Goal: Transaction & Acquisition: Book appointment/travel/reservation

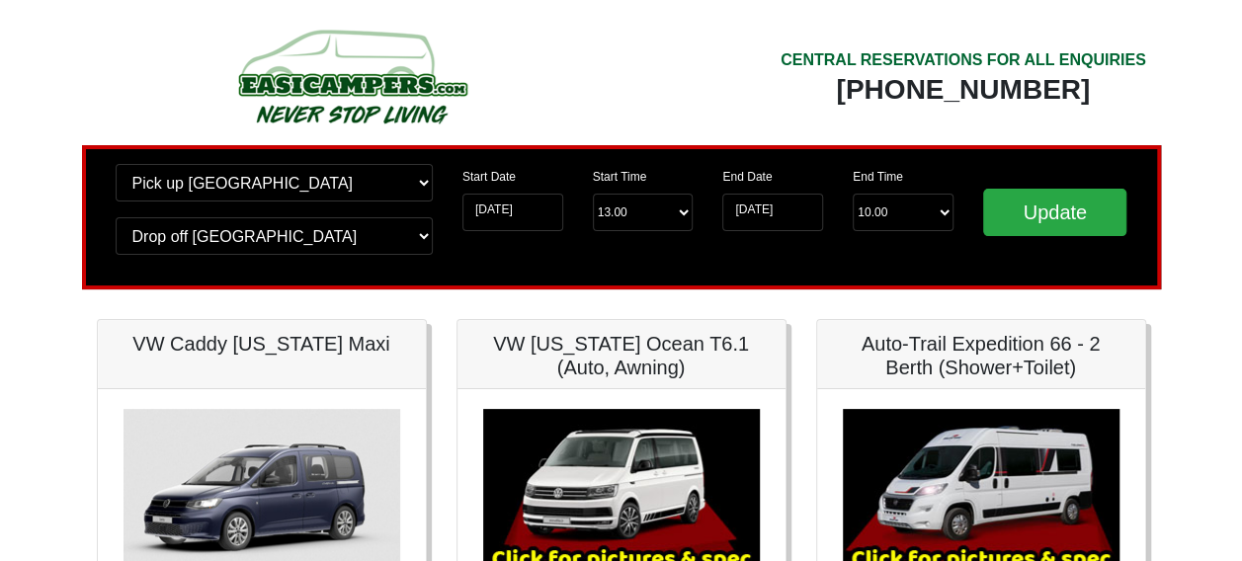
scroll to position [5, 0]
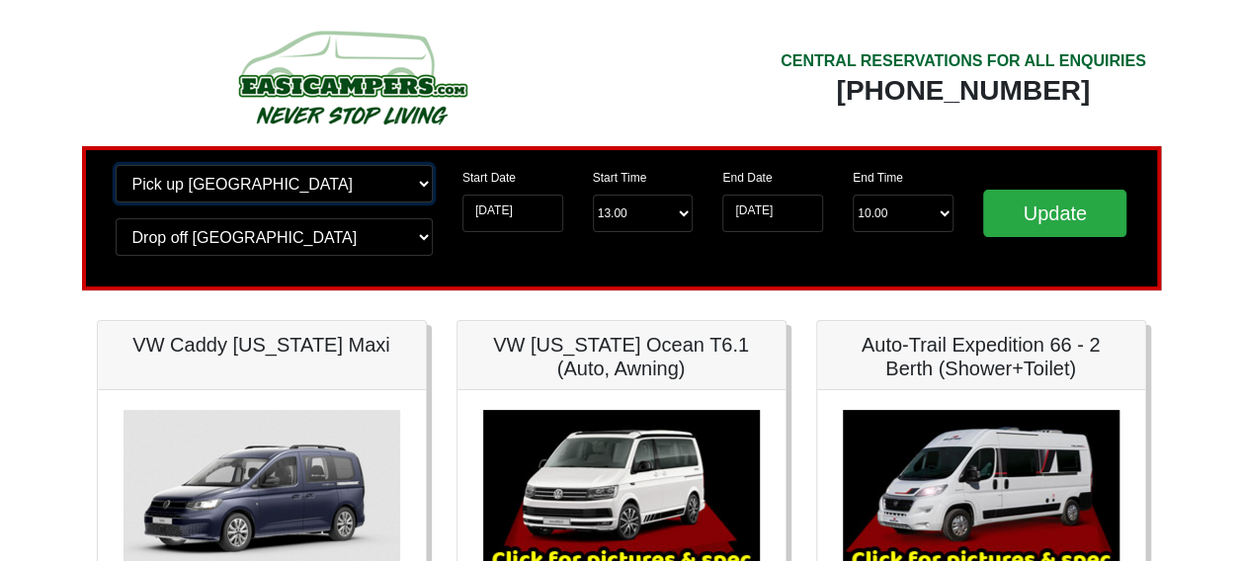
click at [419, 186] on select "Change pick up location? Pick up [GEOGRAPHIC_DATA] [GEOGRAPHIC_DATA] [GEOGRAPHI…" at bounding box center [274, 184] width 317 height 38
select select "PRE1"
click at [116, 165] on select "Change pick up location? Pick up [GEOGRAPHIC_DATA] [GEOGRAPHIC_DATA] [GEOGRAPHI…" at bounding box center [274, 184] width 317 height 38
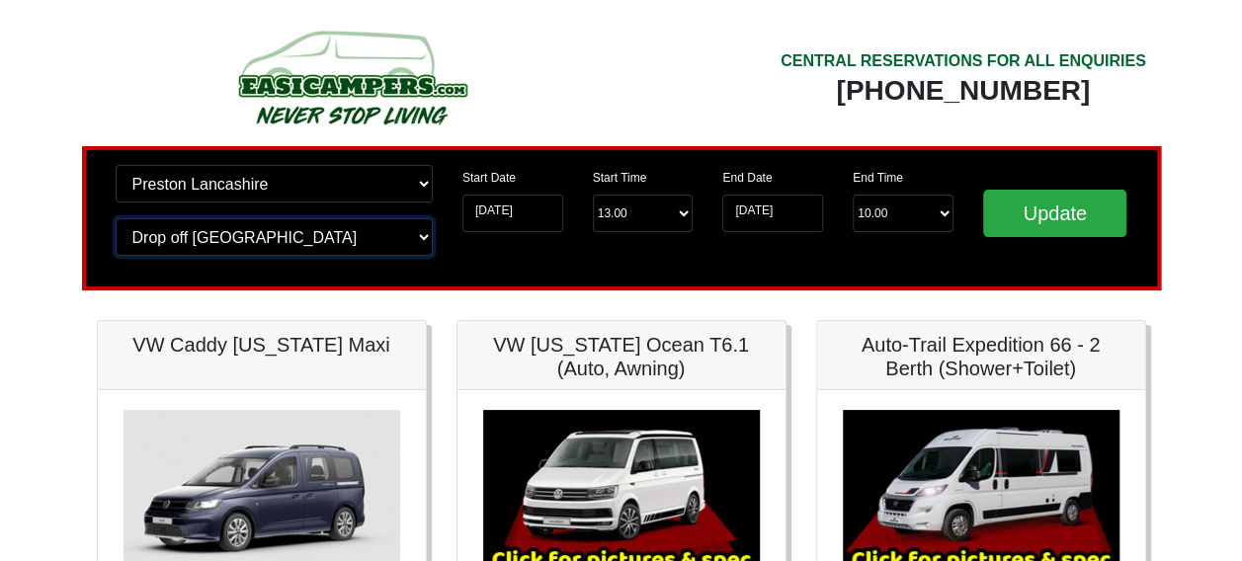
click at [420, 229] on select "Change drop off location? Drop off [GEOGRAPHIC_DATA] [GEOGRAPHIC_DATA] [GEOGRAP…" at bounding box center [274, 237] width 317 height 38
select select "PRE1"
click at [116, 218] on select "Change drop off location? Drop off Edinburgh Birmingham Airport Blackburn Lanca…" at bounding box center [274, 237] width 317 height 38
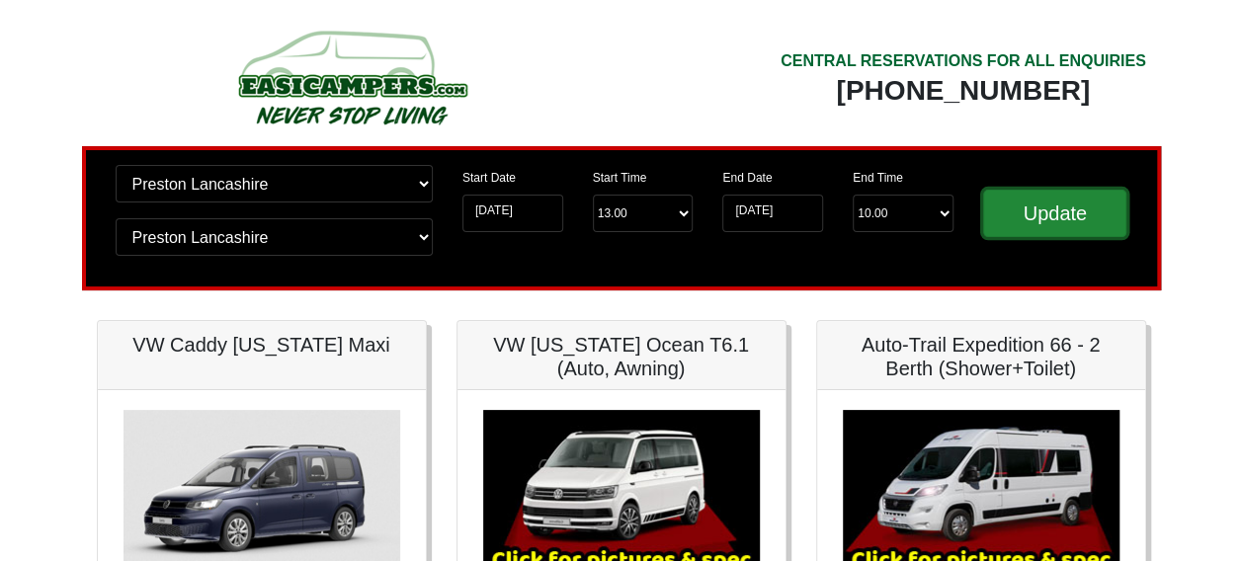
click at [1064, 196] on input "Update" at bounding box center [1056, 213] width 144 height 47
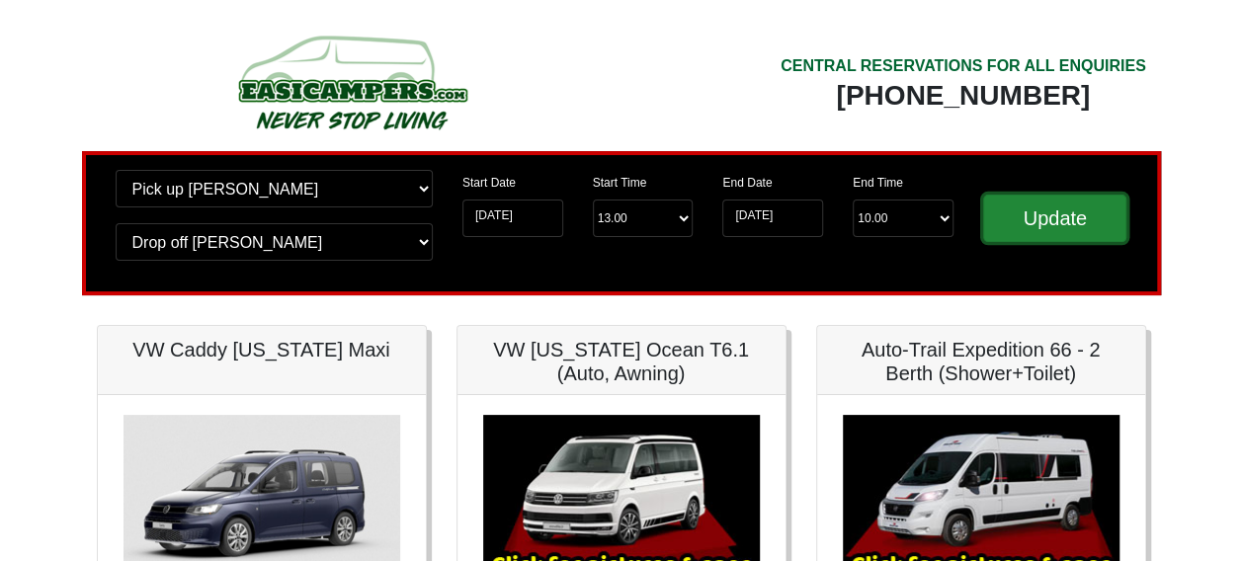
click at [1064, 217] on input "Update" at bounding box center [1056, 218] width 144 height 47
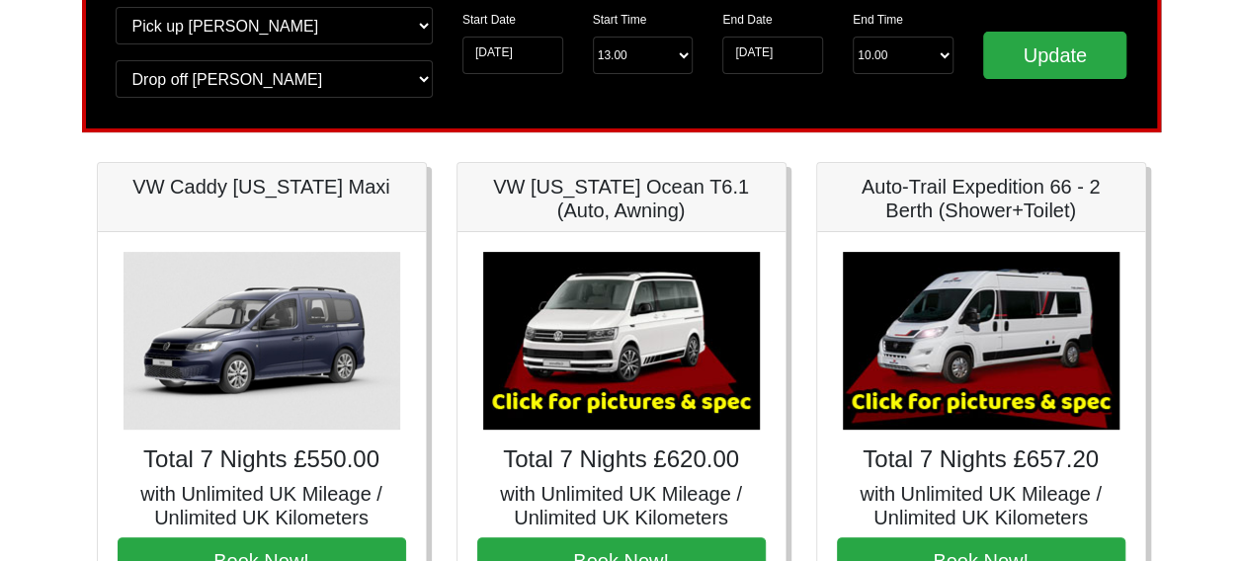
scroll to position [164, 0]
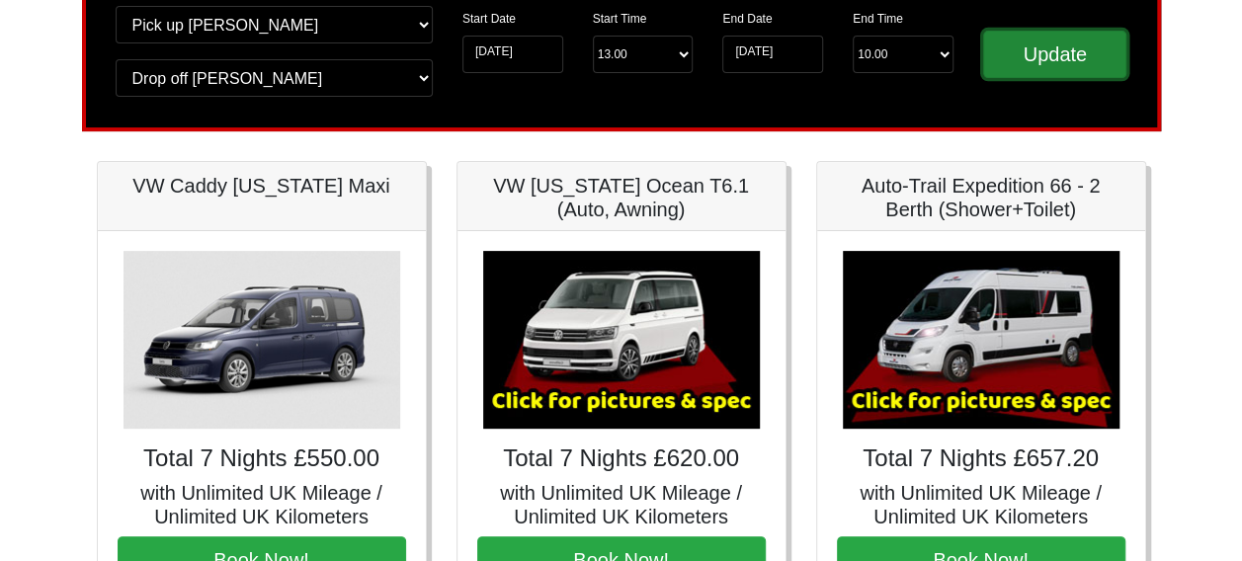
click at [1028, 63] on input "Update" at bounding box center [1056, 54] width 144 height 47
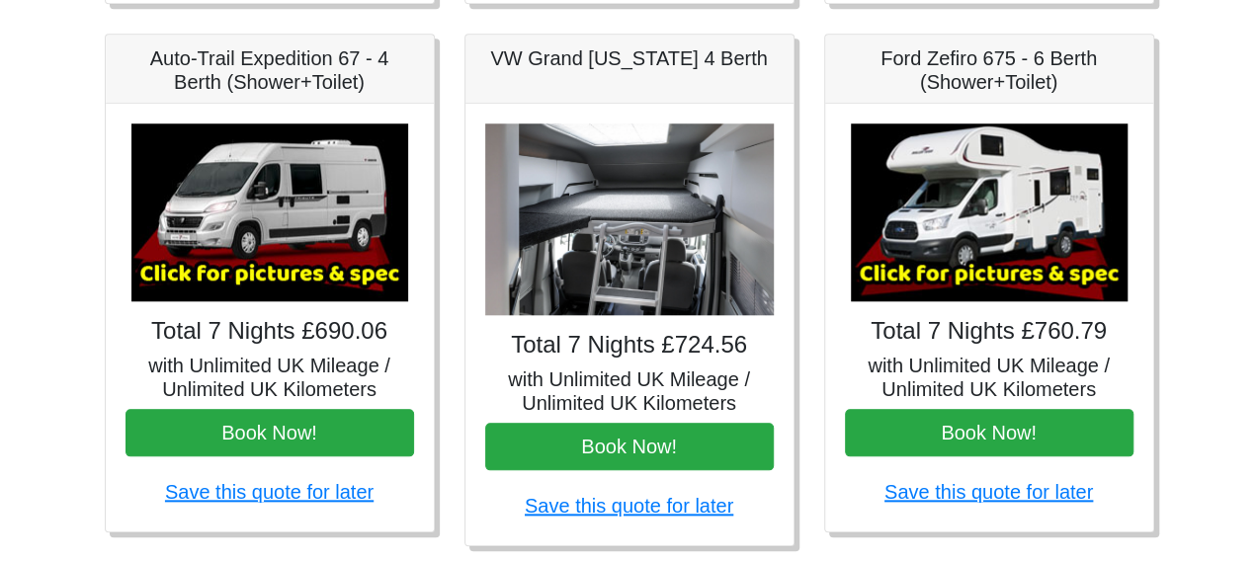
scroll to position [821, 0]
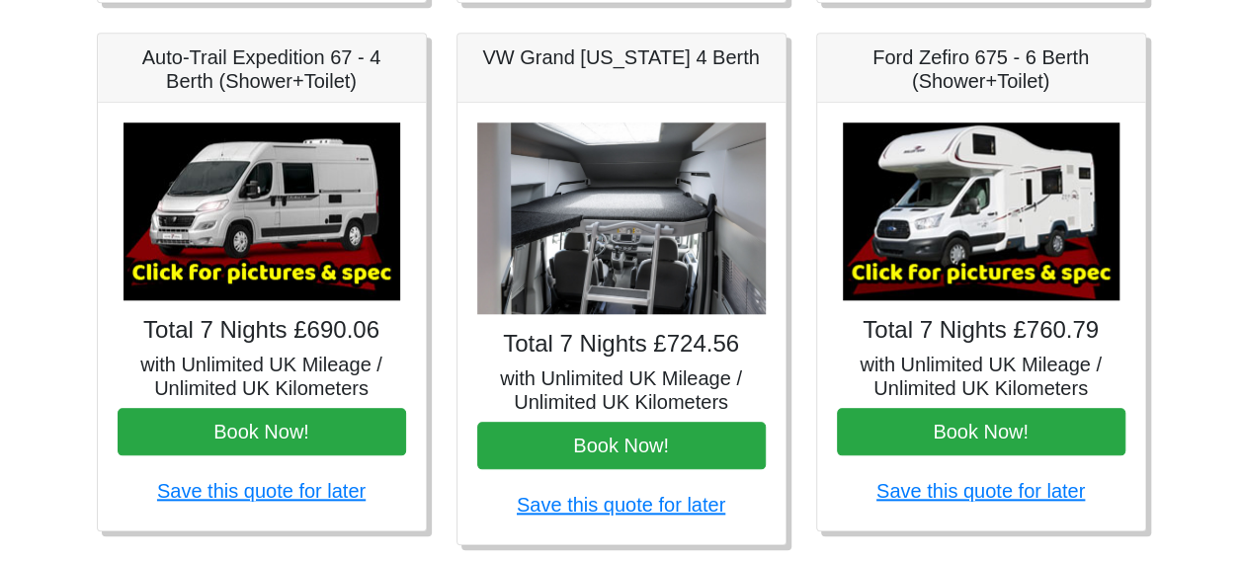
click at [631, 281] on img at bounding box center [621, 219] width 289 height 193
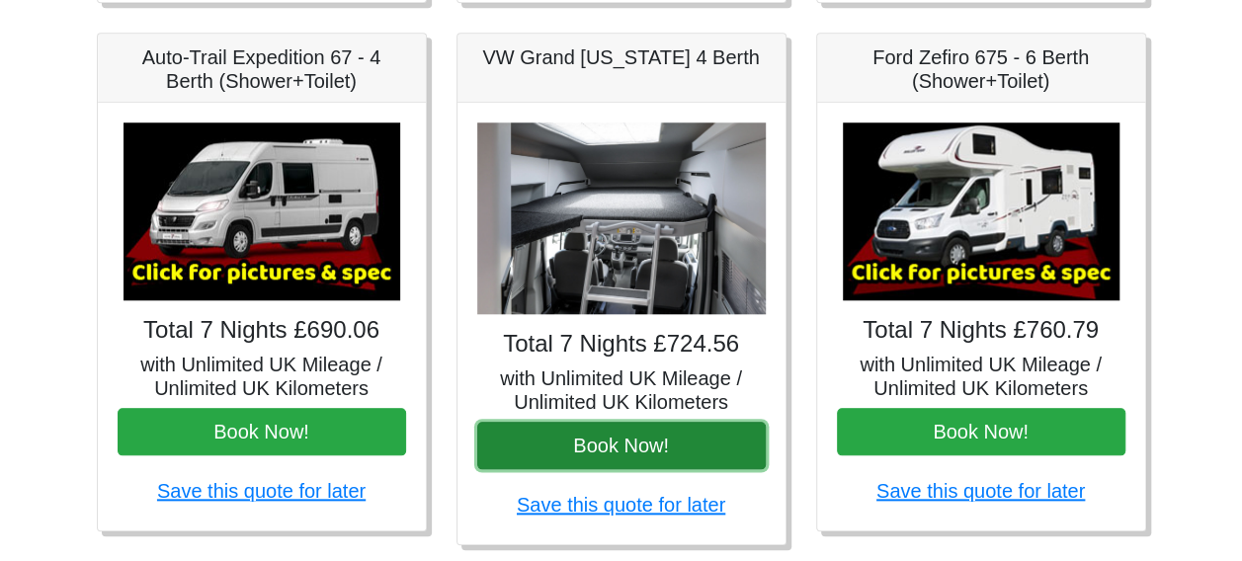
click at [610, 444] on button "Book Now!" at bounding box center [621, 445] width 289 height 47
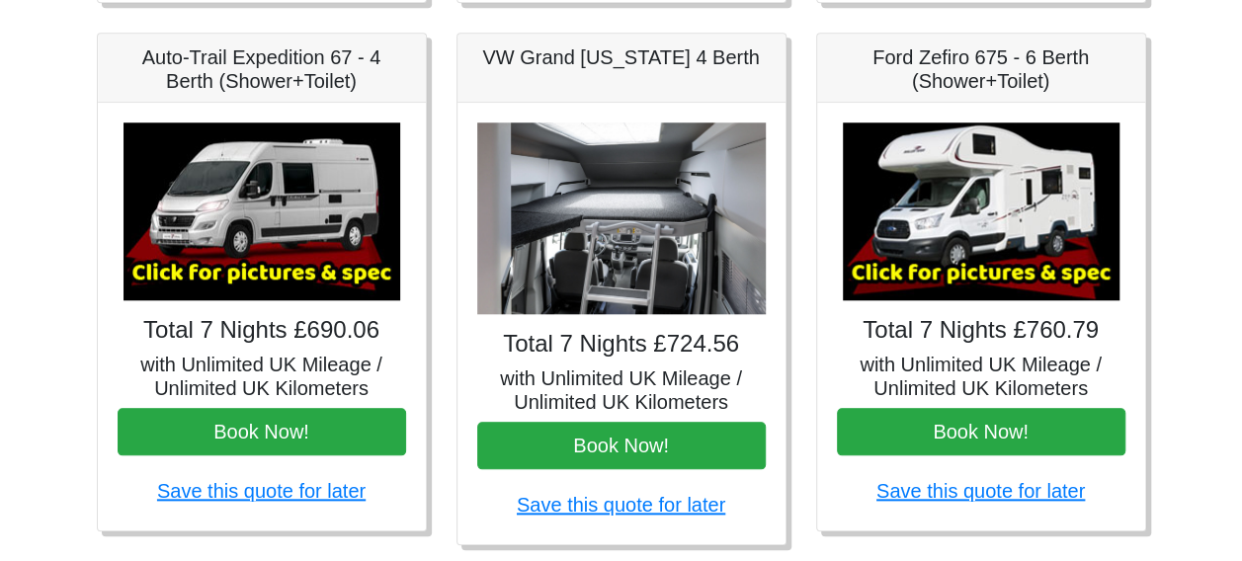
click at [1008, 249] on img at bounding box center [981, 212] width 277 height 178
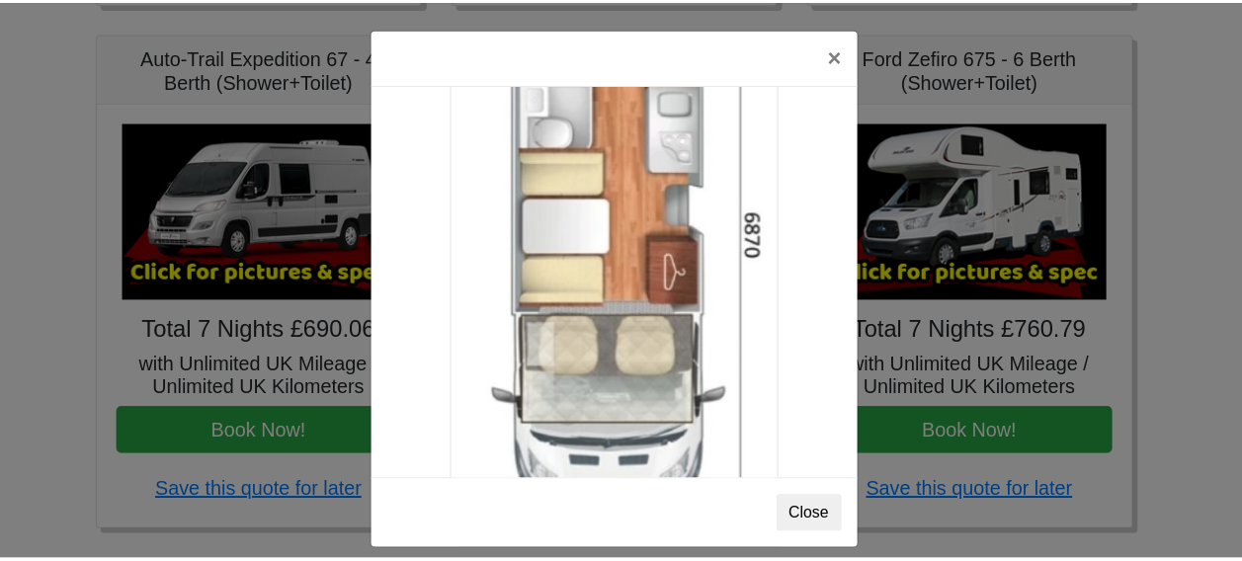
scroll to position [3479, 0]
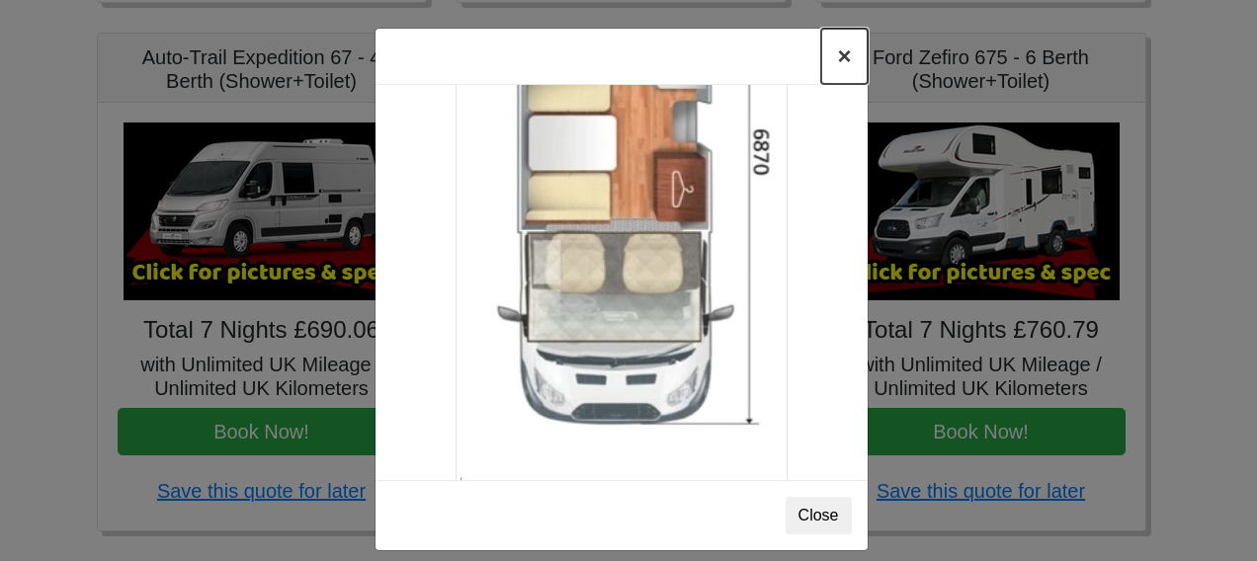
click at [832, 57] on button "×" at bounding box center [843, 56] width 45 height 55
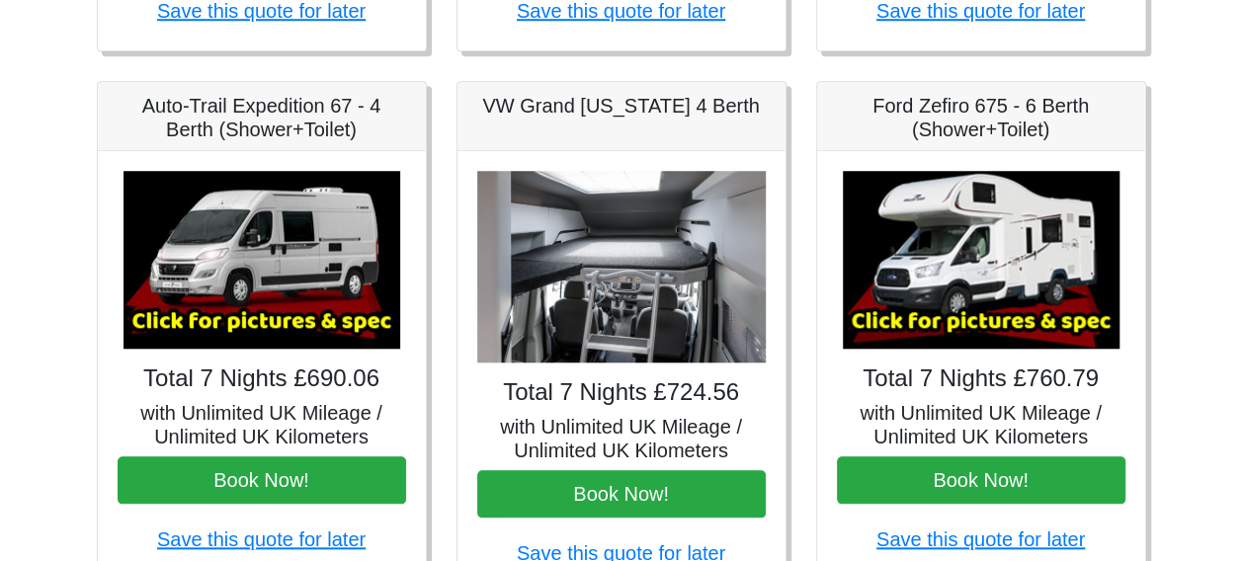
scroll to position [764, 0]
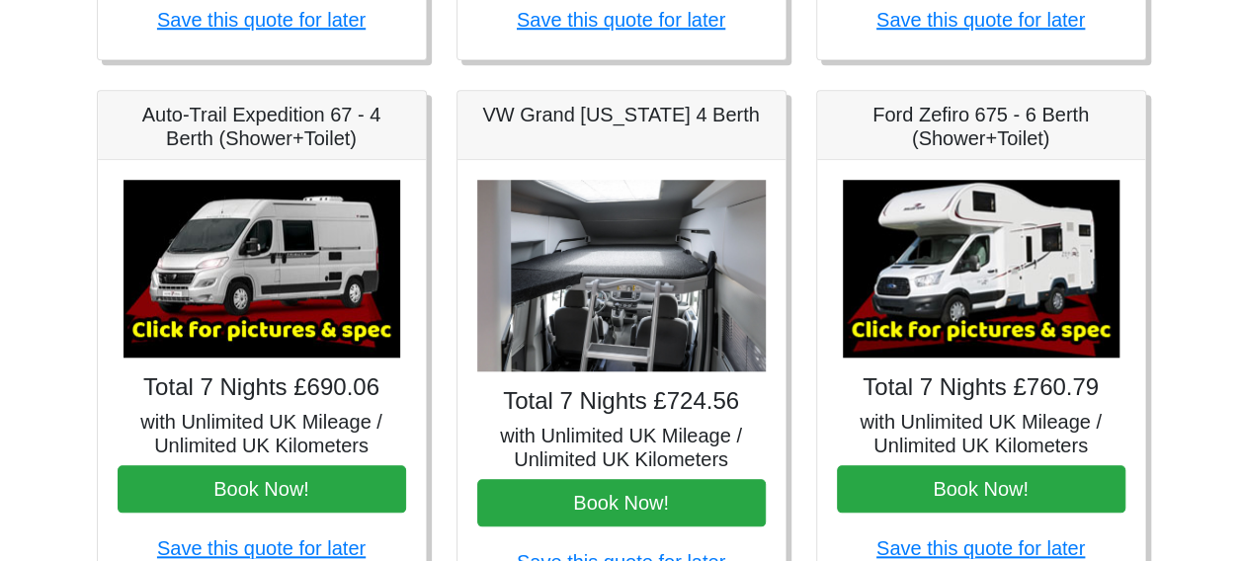
click at [635, 331] on img at bounding box center [621, 276] width 289 height 193
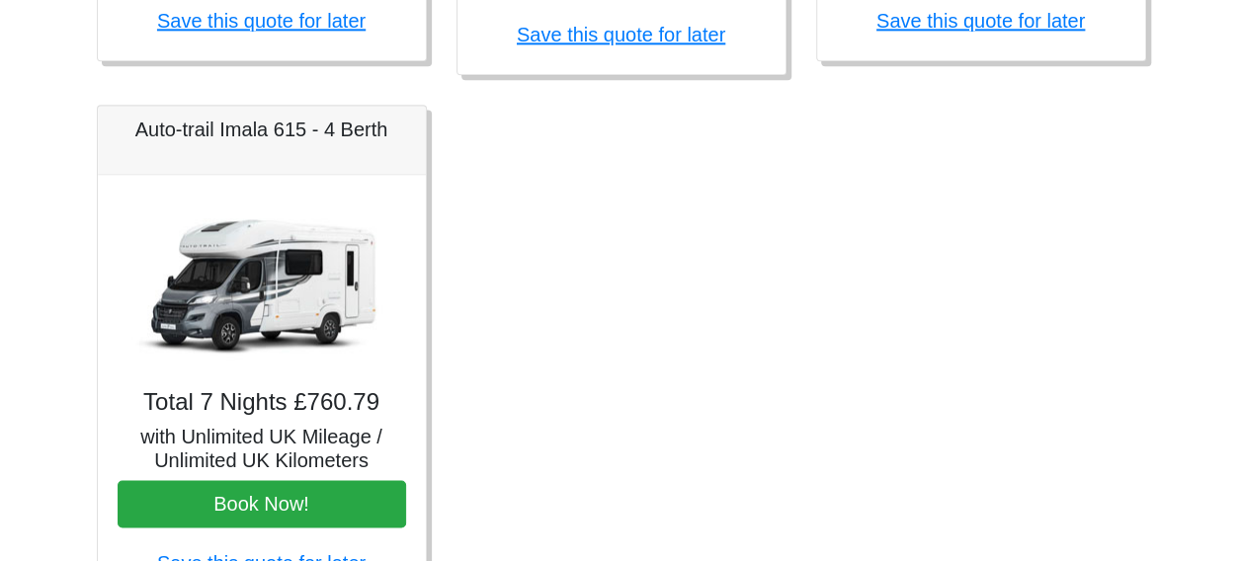
scroll to position [1288, 0]
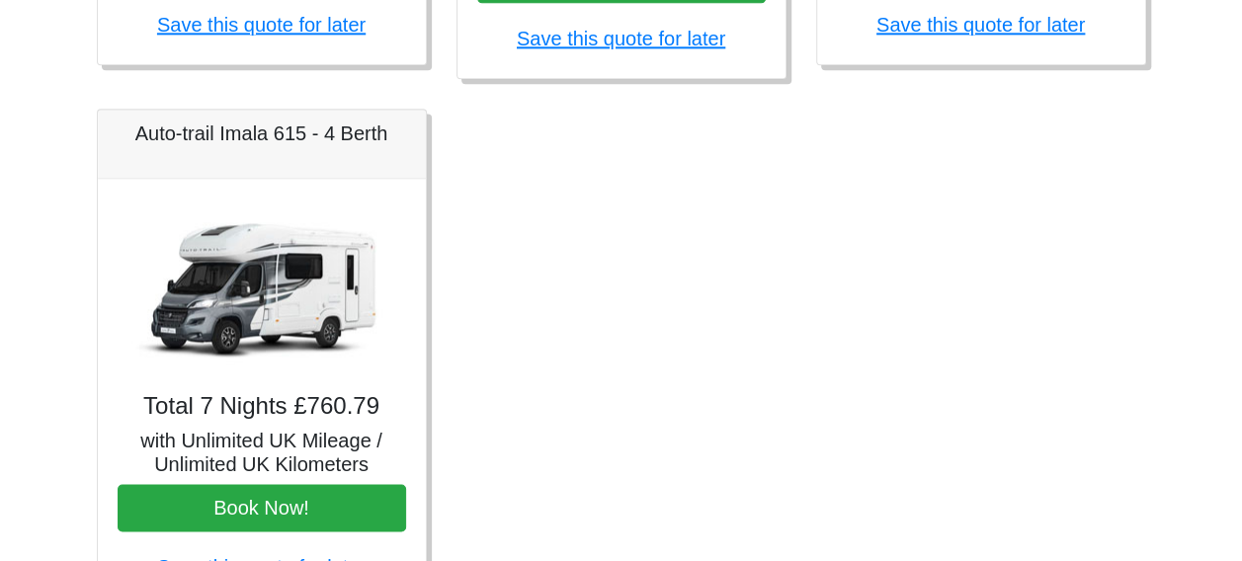
click at [216, 285] on img at bounding box center [262, 288] width 277 height 178
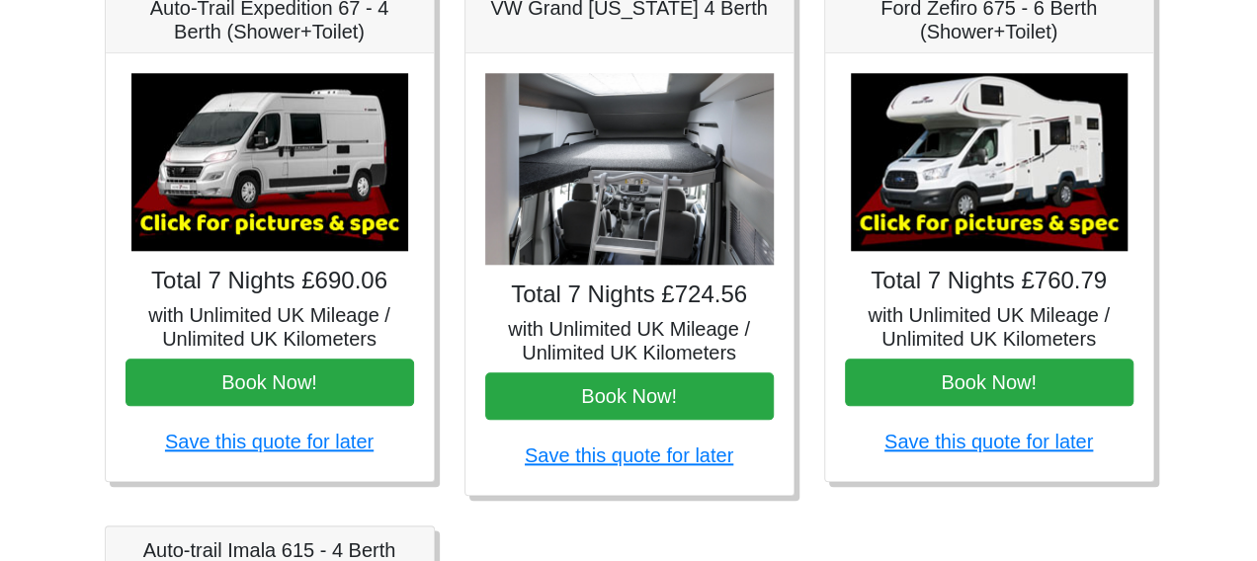
scroll to position [869, 0]
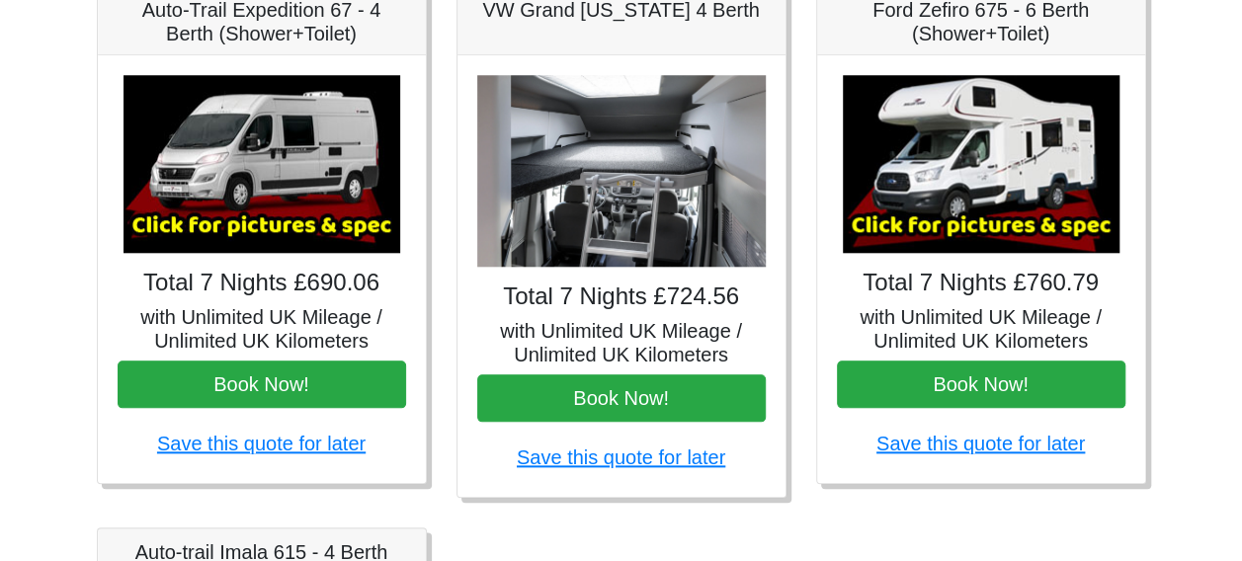
click at [293, 146] on img at bounding box center [262, 164] width 277 height 178
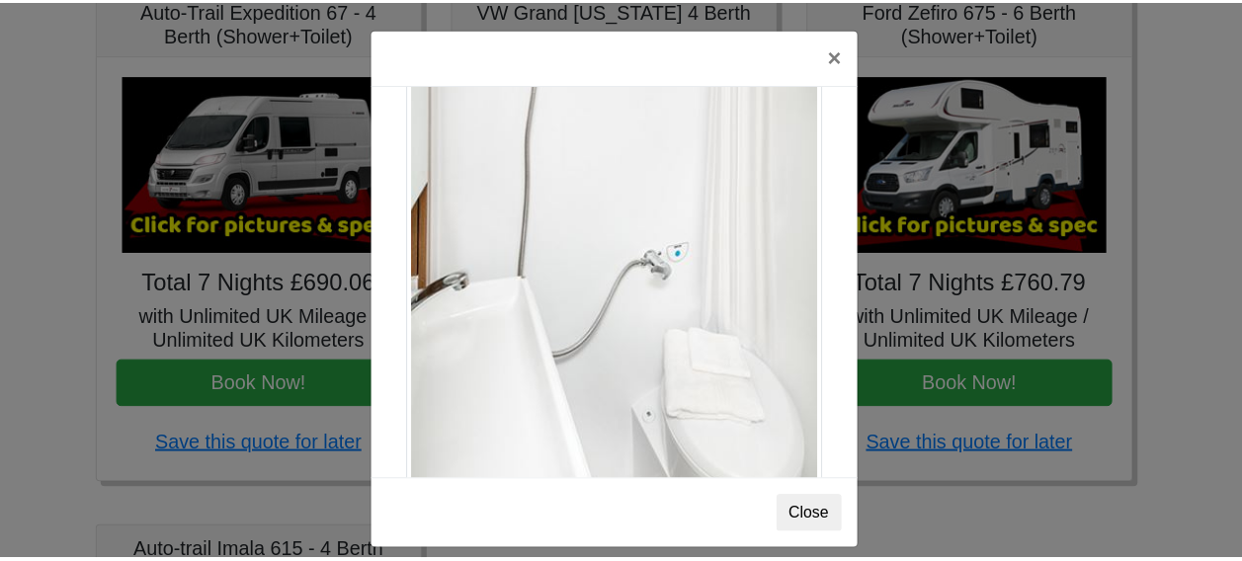
scroll to position [16, 0]
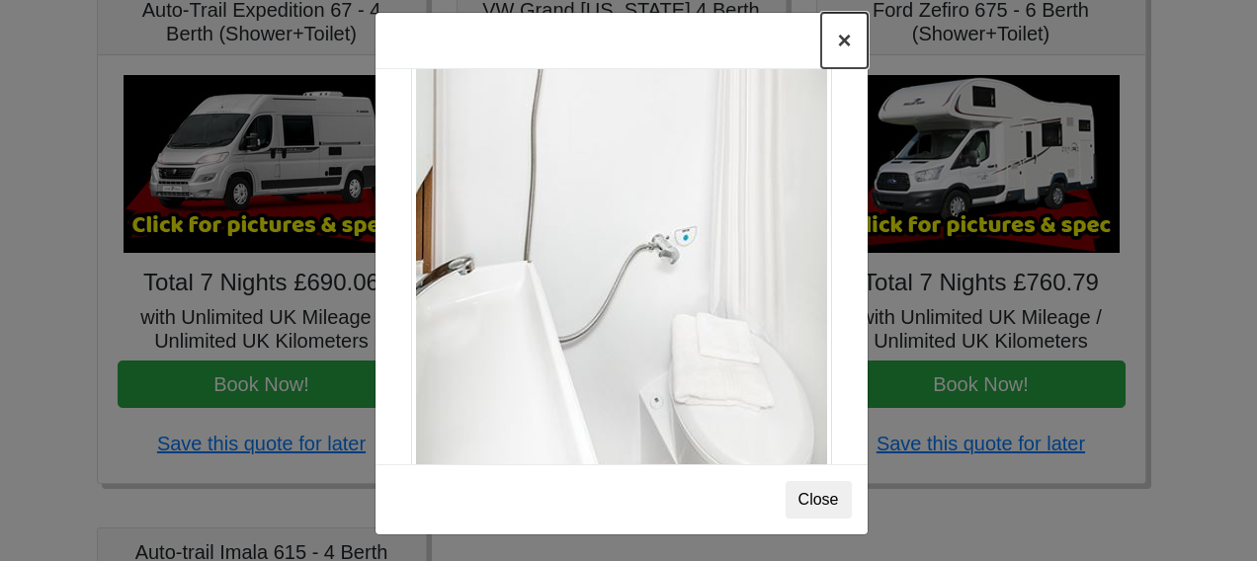
click at [836, 42] on button "×" at bounding box center [843, 40] width 45 height 55
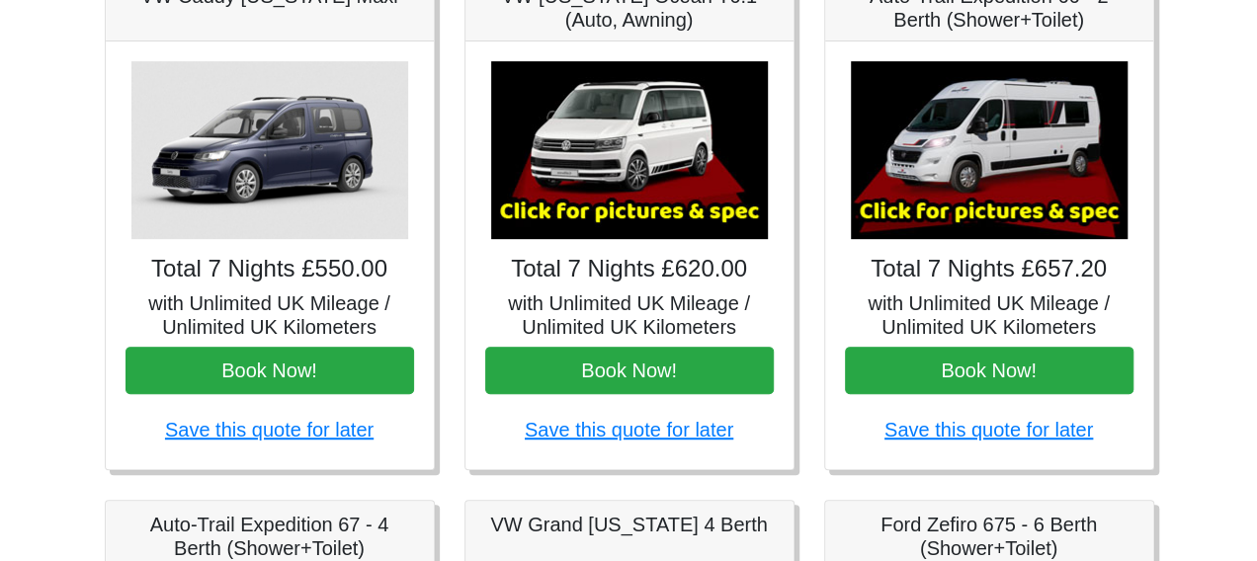
scroll to position [356, 0]
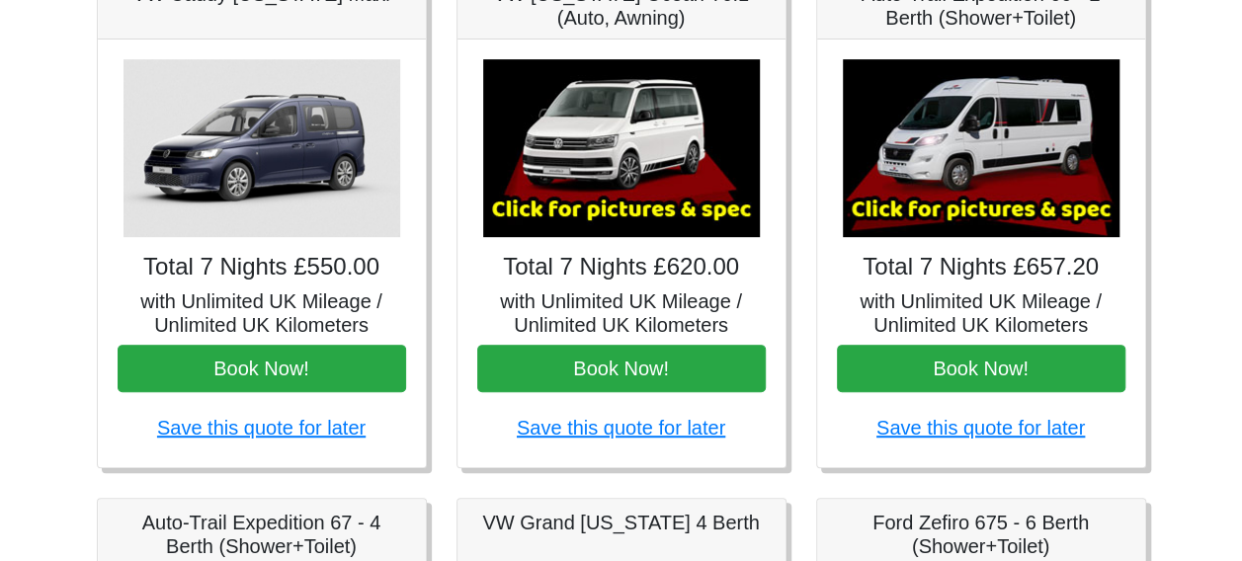
click at [624, 214] on img at bounding box center [621, 148] width 277 height 178
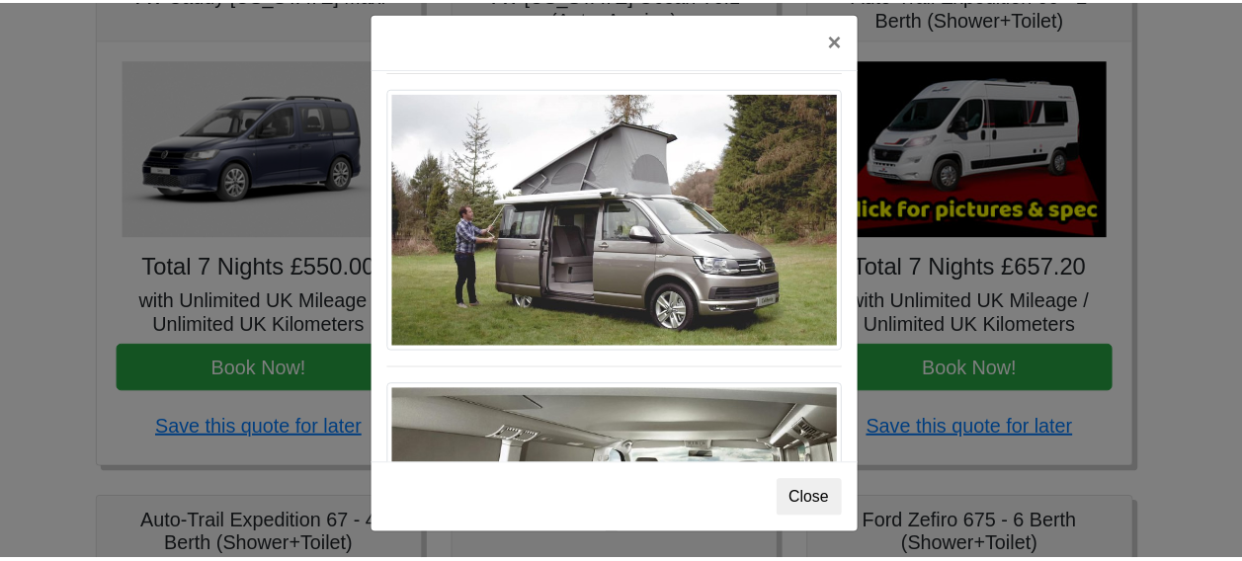
scroll to position [1931, 0]
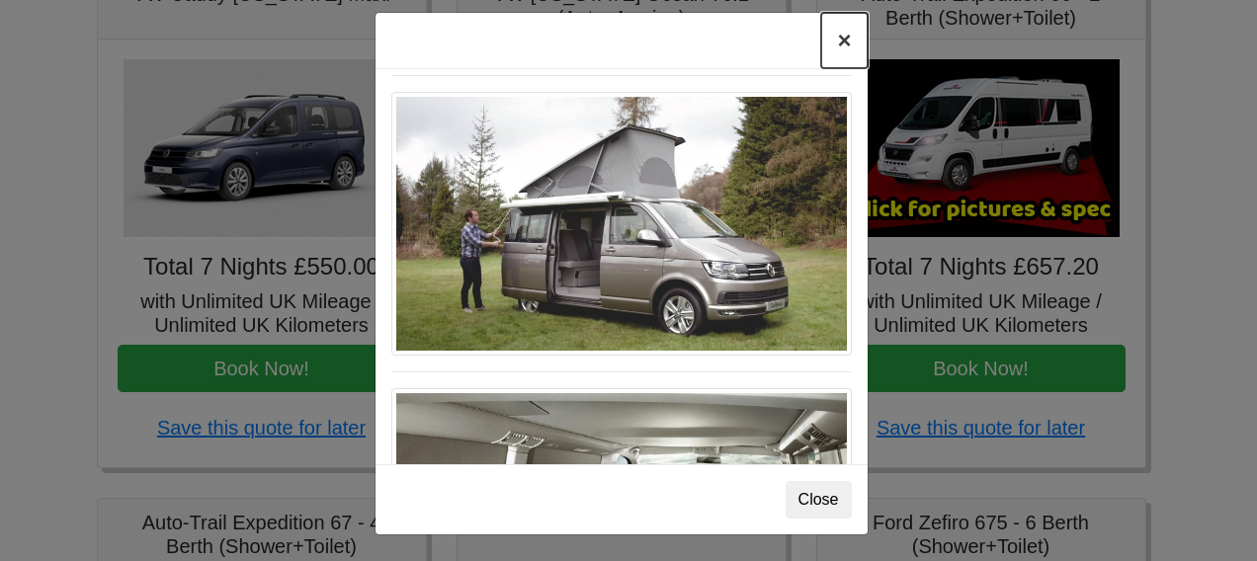
click at [834, 40] on button "×" at bounding box center [843, 40] width 45 height 55
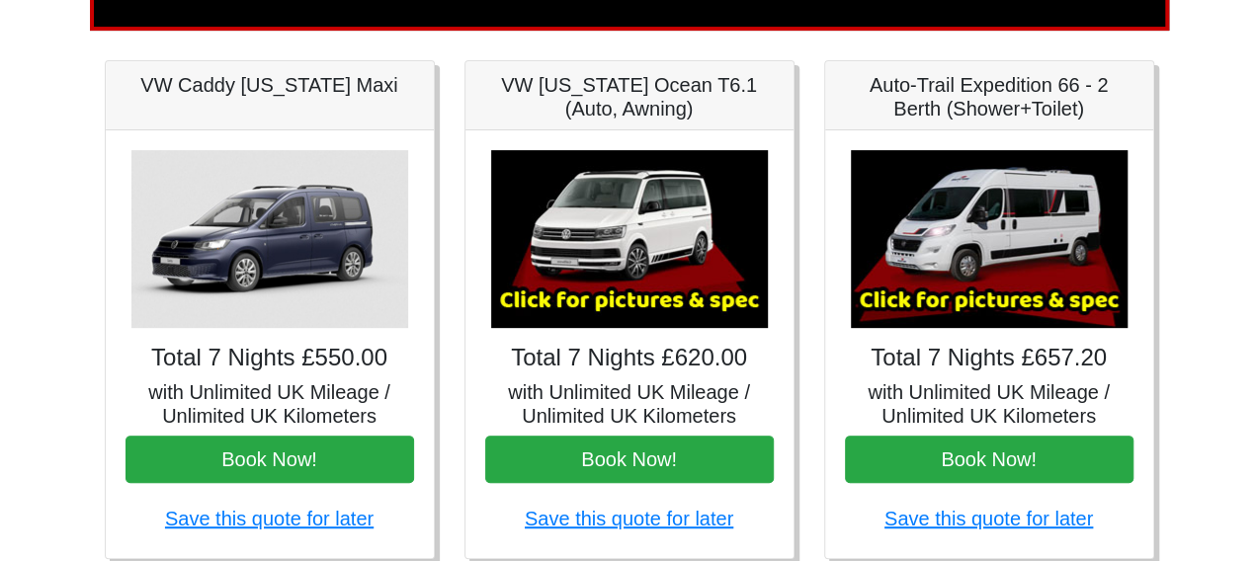
scroll to position [262, 0]
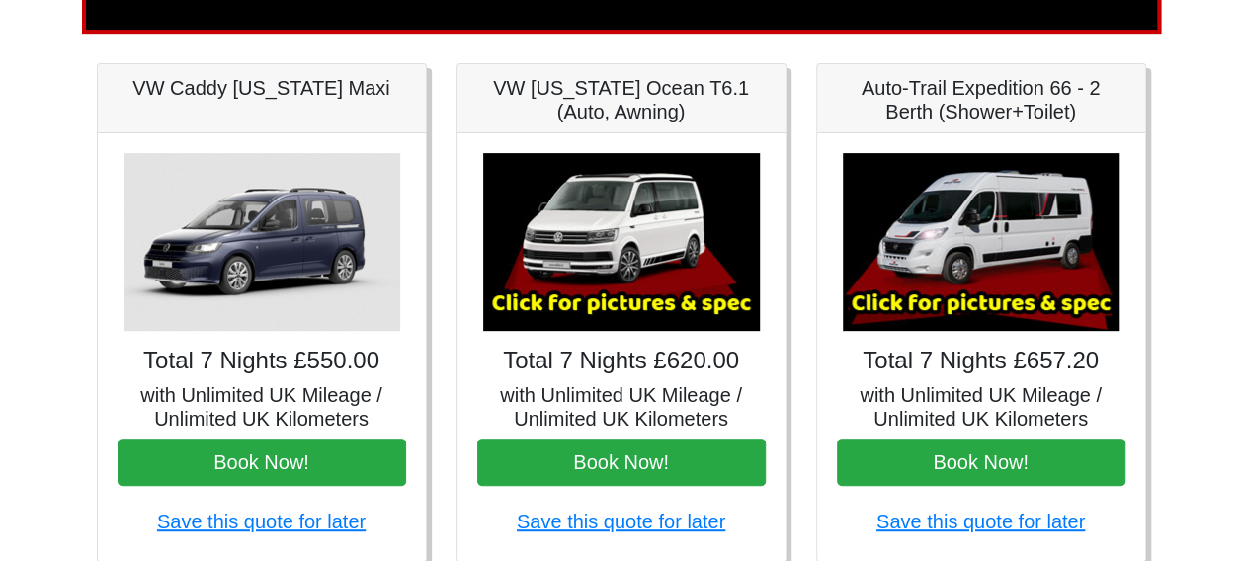
click at [985, 255] on img at bounding box center [981, 242] width 277 height 178
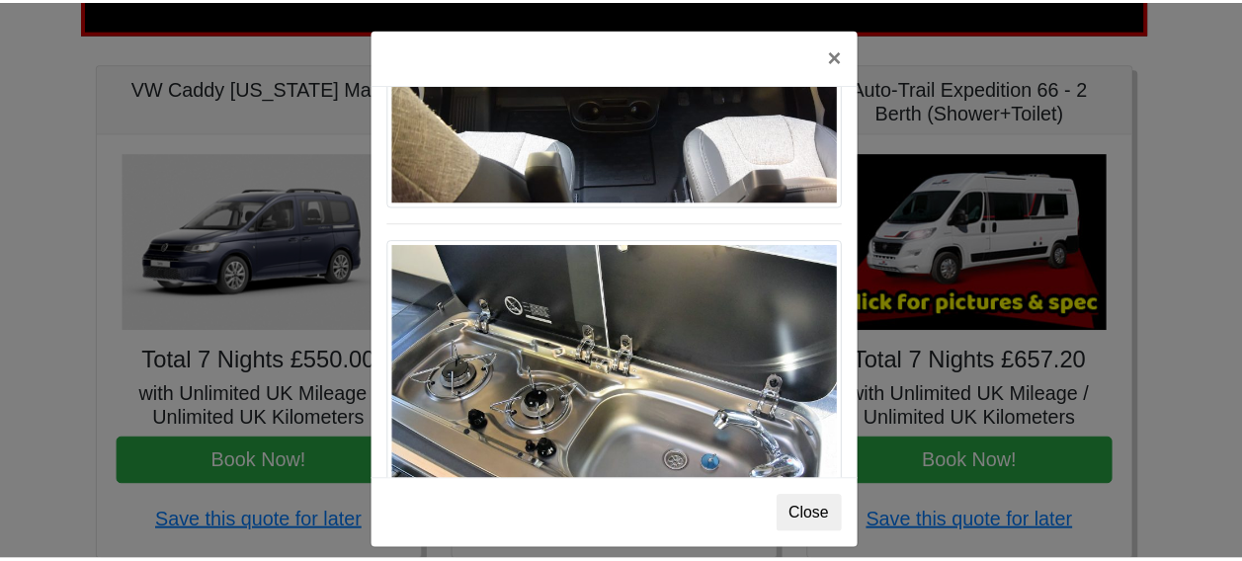
scroll to position [16, 0]
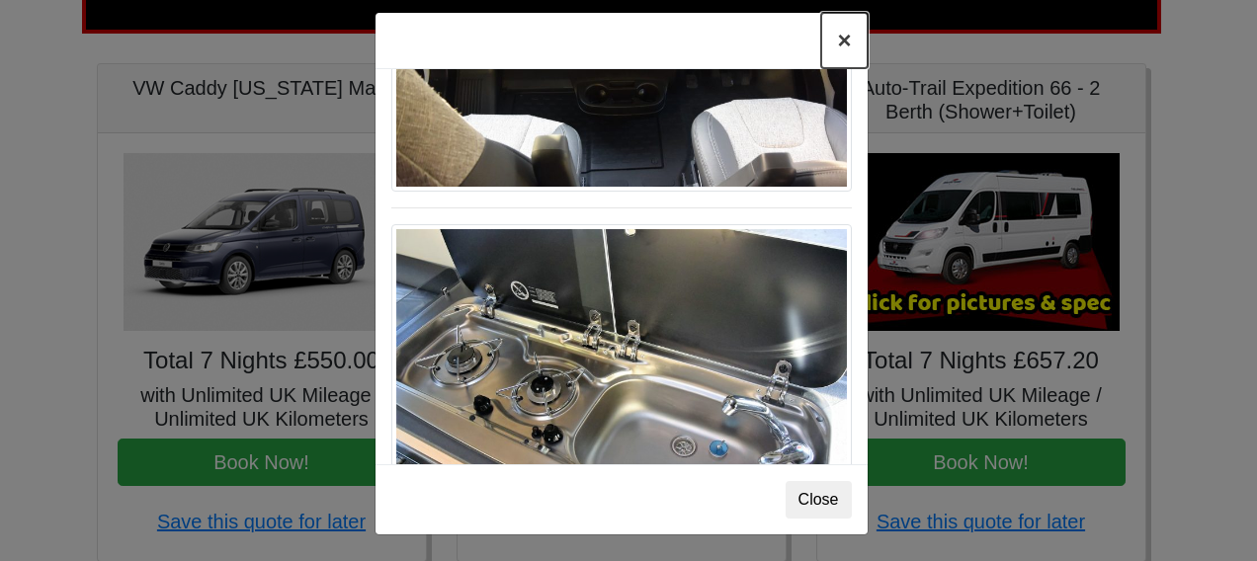
click at [838, 38] on button "×" at bounding box center [843, 40] width 45 height 55
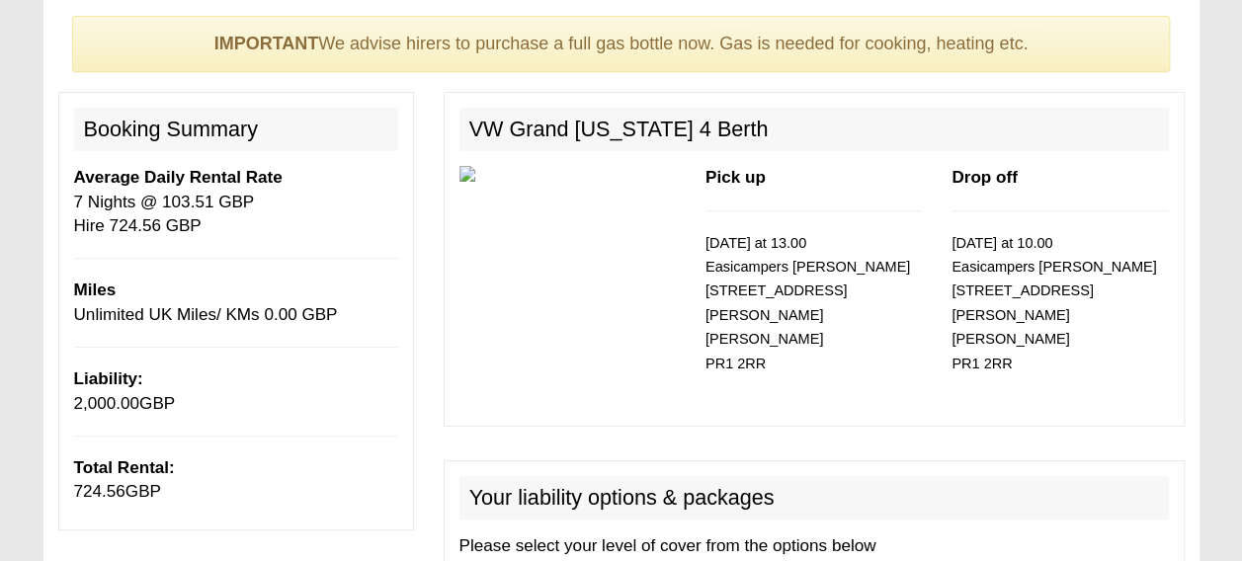
scroll to position [156, 0]
